Goal: Task Accomplishment & Management: Complete application form

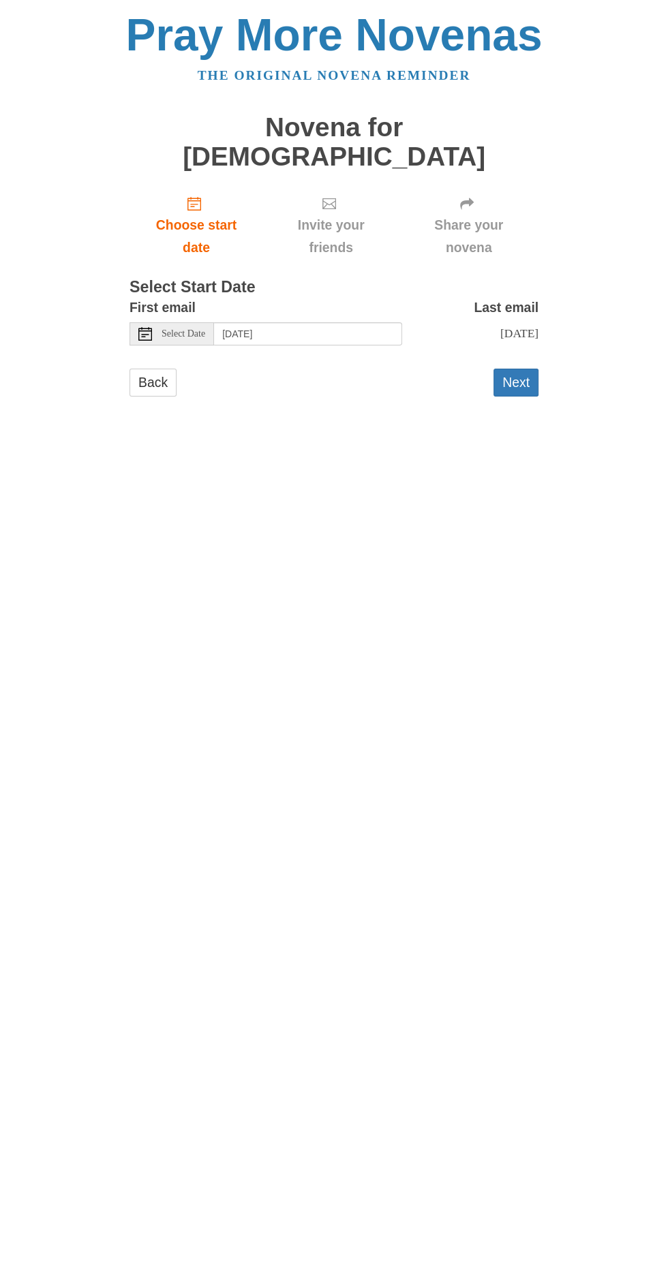
click at [563, 360] on div "Pray More Novenas The original novena reminder Novena for [DEMOGRAPHIC_DATA] Ch…" at bounding box center [333, 218] width 511 height 436
click at [537, 369] on button "Next" at bounding box center [515, 383] width 45 height 28
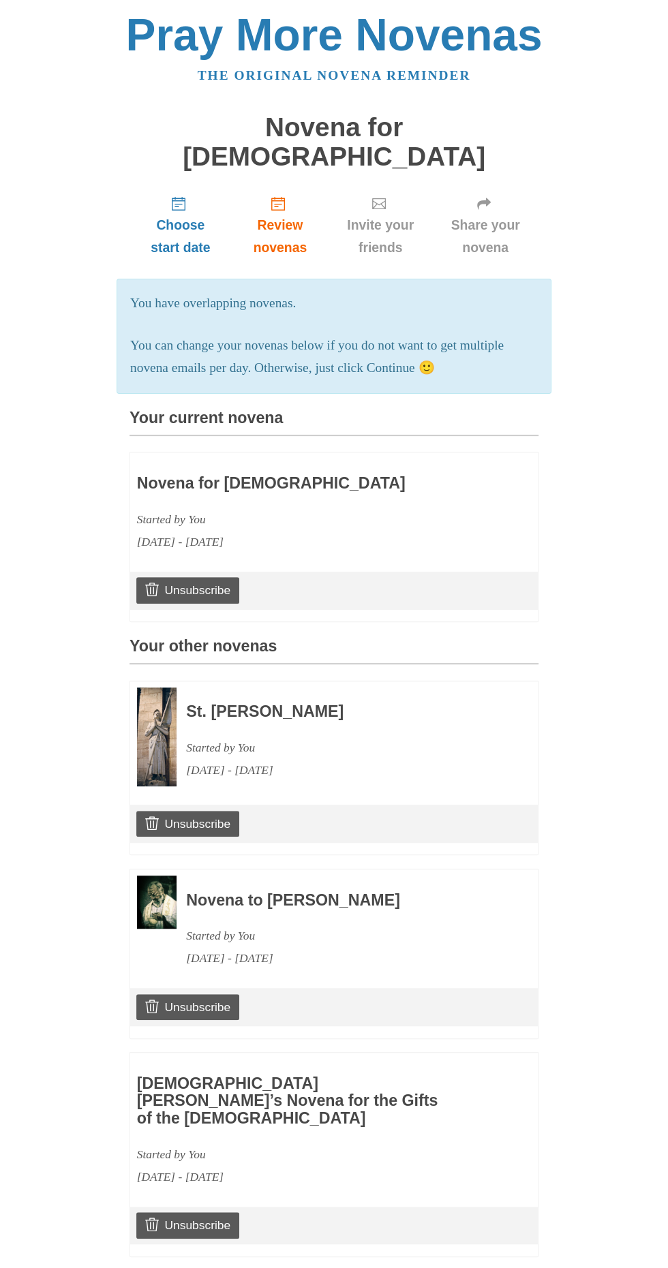
click at [559, 355] on div "Pray More Novenas The original novena reminder Novena for Baptism Choose start …" at bounding box center [333, 1035] width 511 height 2071
click at [649, 384] on body "Pray More Novenas The original novena reminder Novena for Baptism Choose start …" at bounding box center [334, 1035] width 668 height 2071
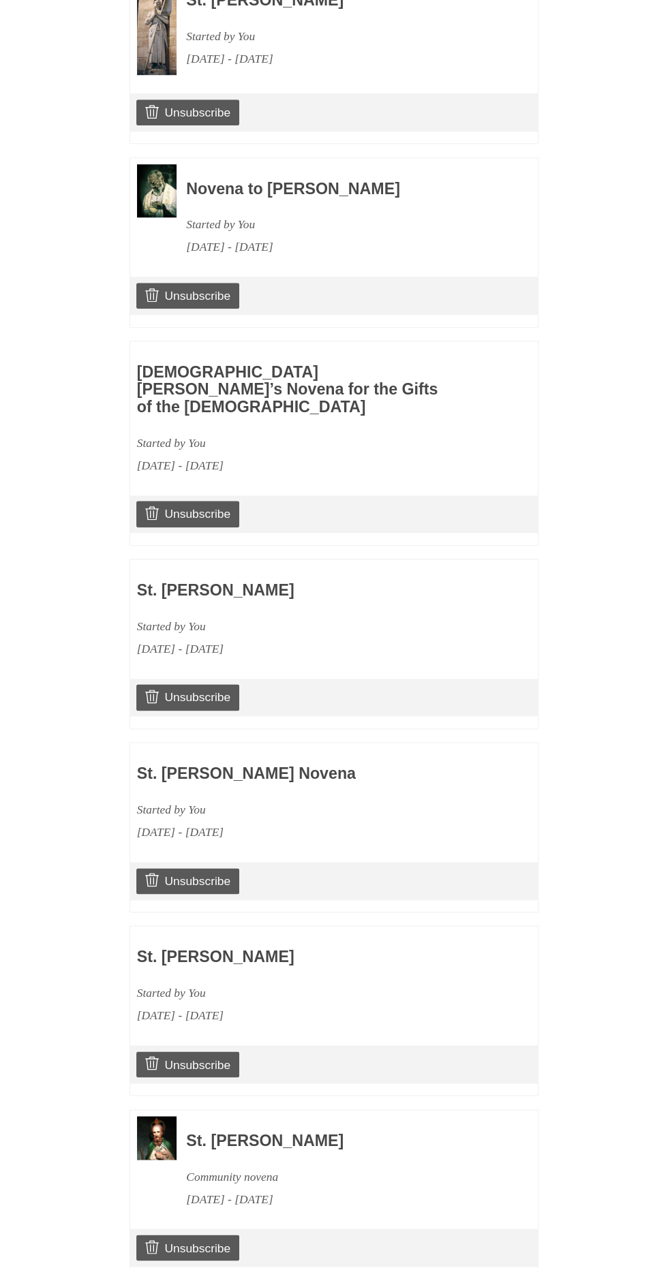
scroll to position [769, 0]
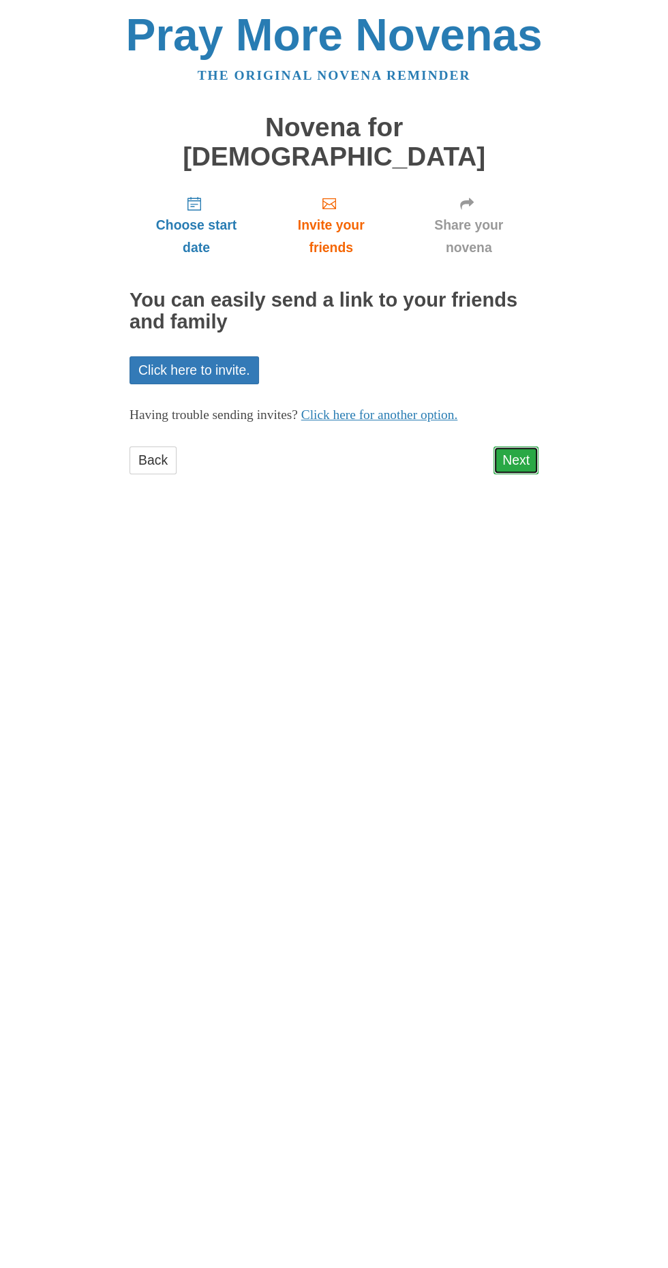
click at [529, 446] on link "Next" at bounding box center [515, 460] width 45 height 28
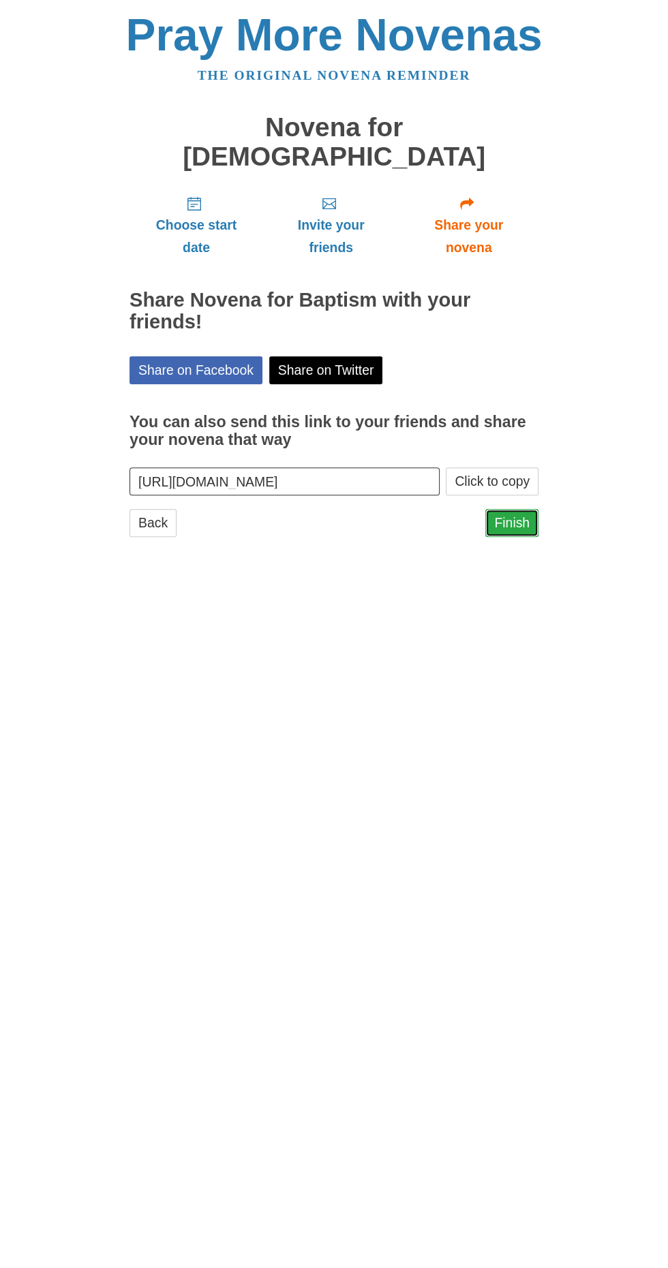
click at [523, 509] on link "Finish" at bounding box center [511, 523] width 53 height 28
